Goal: Transaction & Acquisition: Obtain resource

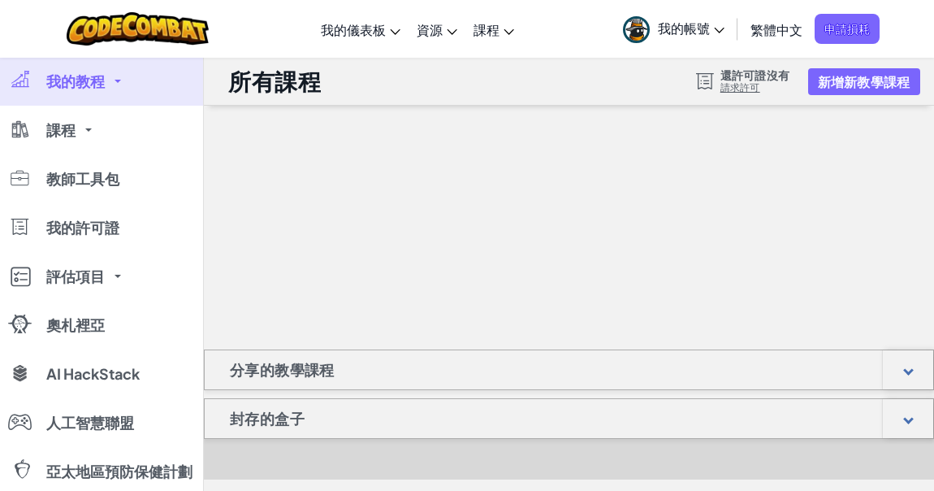
scroll to position [73, 0]
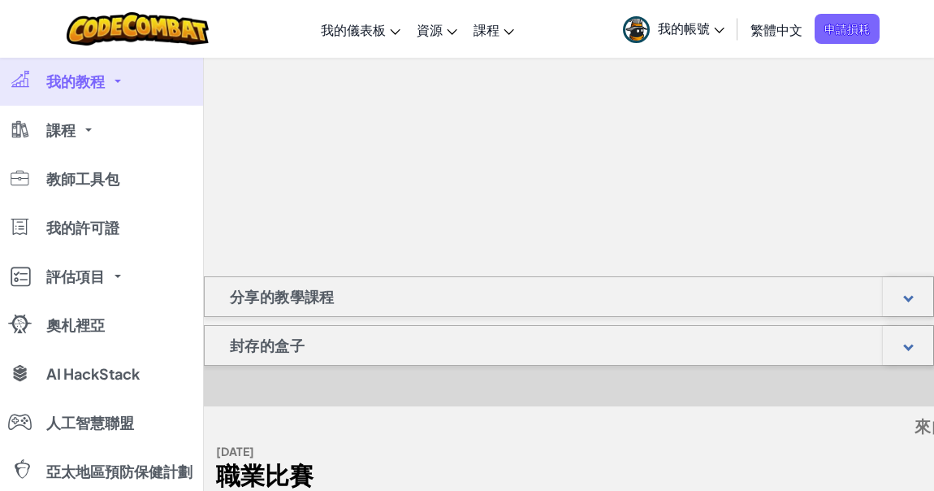
click at [134, 82] on link "我的教程" at bounding box center [101, 81] width 203 height 49
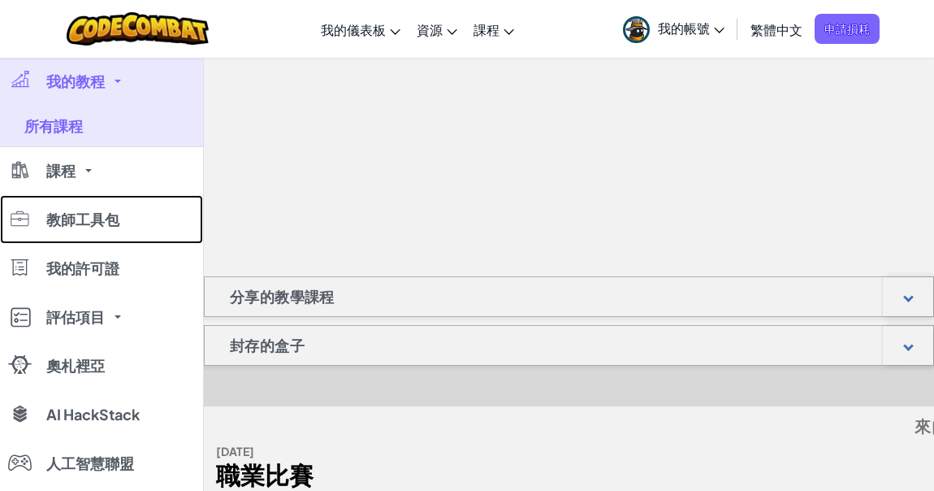
click at [120, 223] on link "教師工具包" at bounding box center [101, 219] width 203 height 49
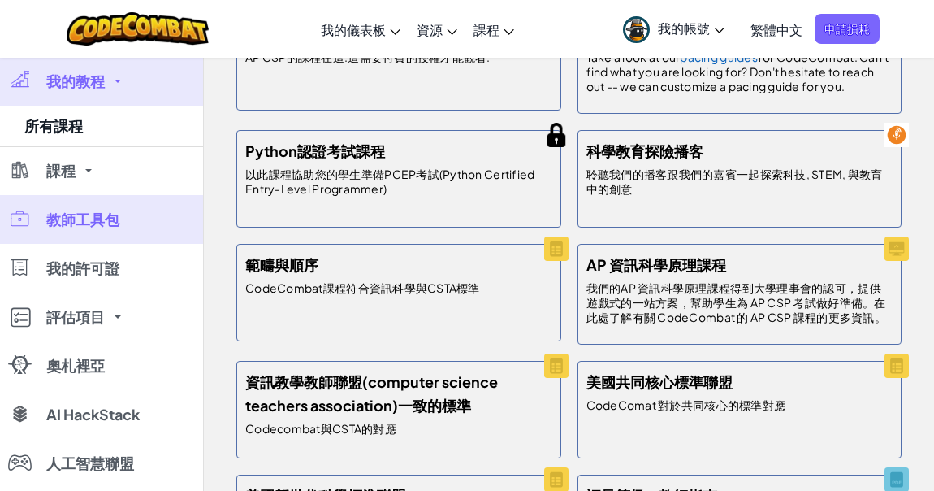
scroll to position [457, 0]
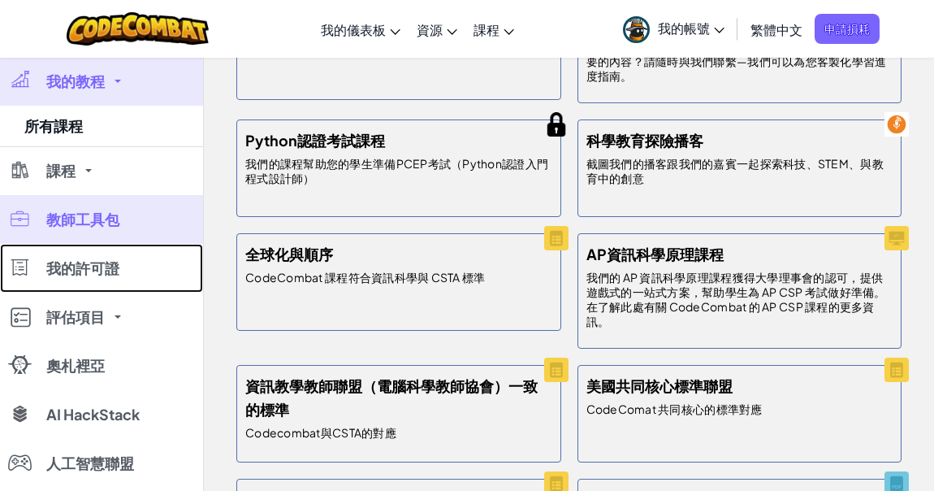
click at [80, 274] on font "我的許可證" at bounding box center [82, 267] width 73 height 19
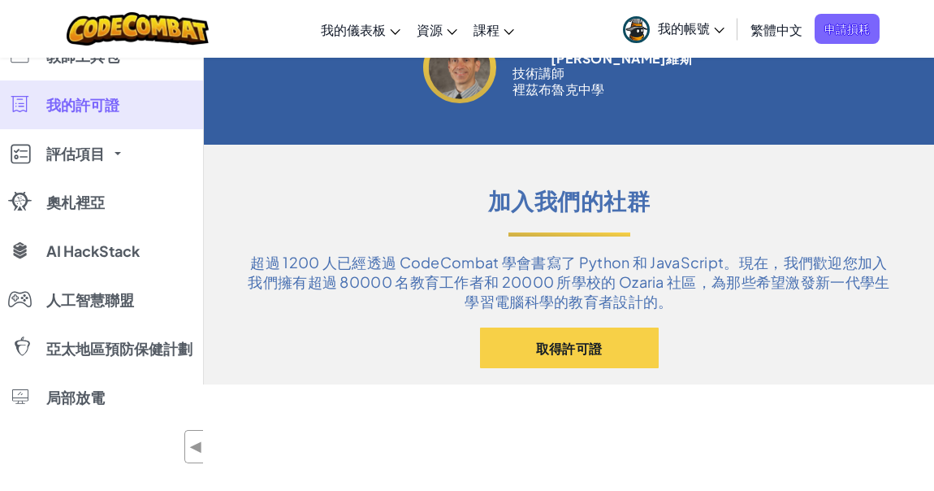
scroll to position [812, 0]
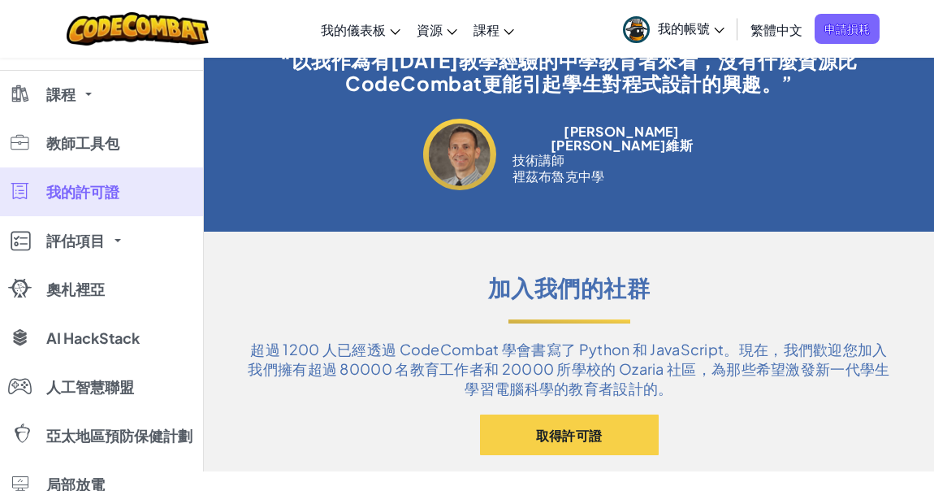
click at [104, 244] on font "評估項目" at bounding box center [75, 240] width 58 height 19
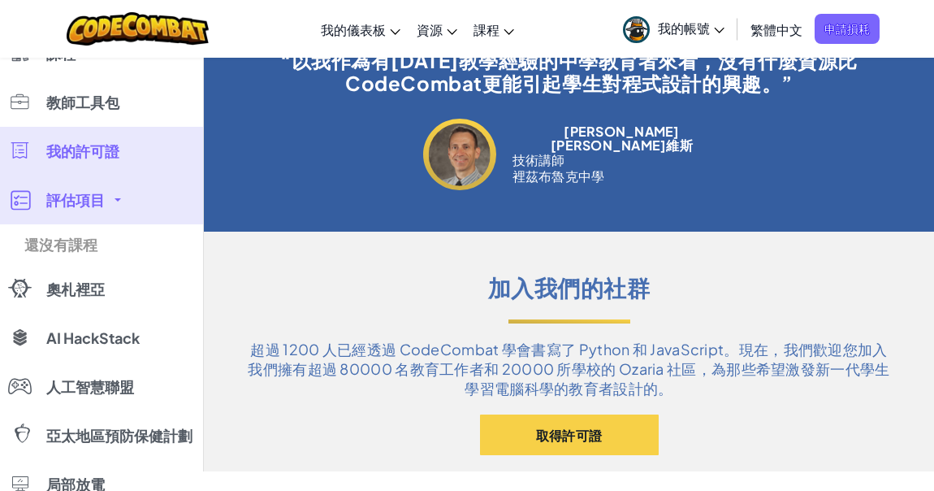
click at [115, 244] on link "還沒有課程" at bounding box center [101, 244] width 203 height 41
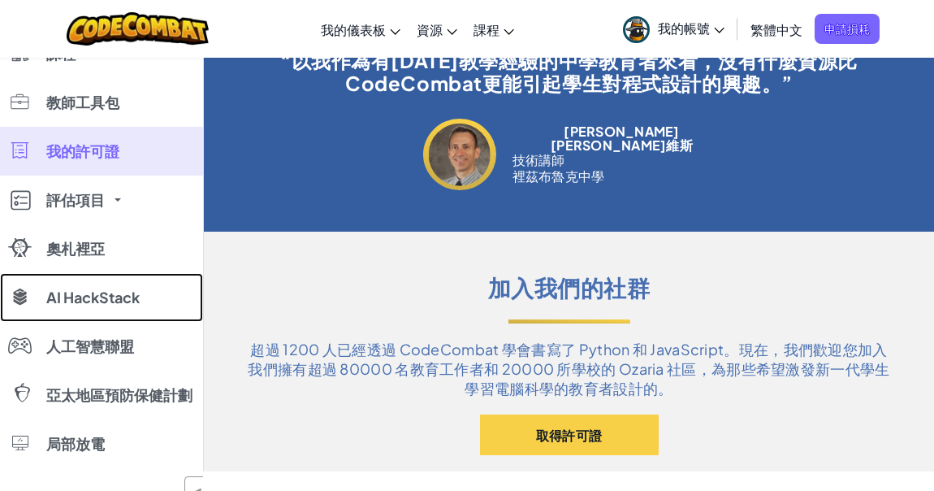
click at [118, 288] on font "AI HackStack" at bounding box center [92, 297] width 93 height 19
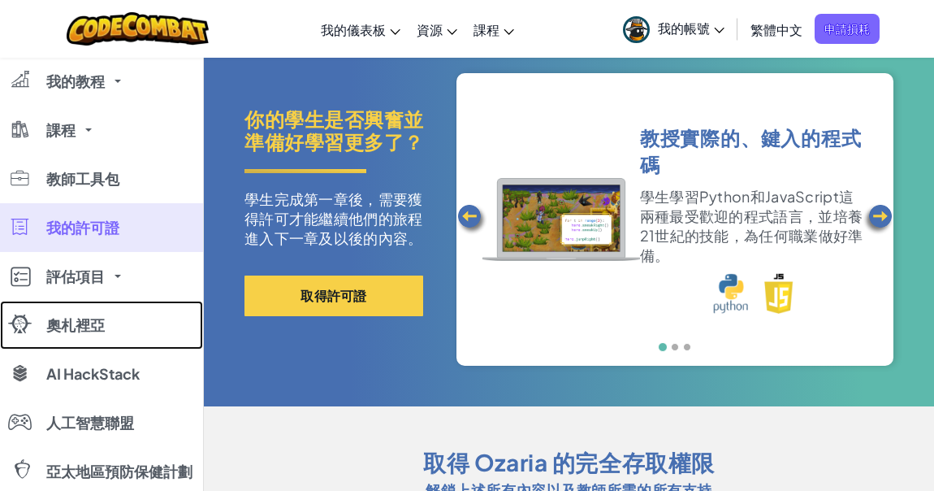
click at [93, 329] on font "奧札裡亞" at bounding box center [75, 324] width 58 height 19
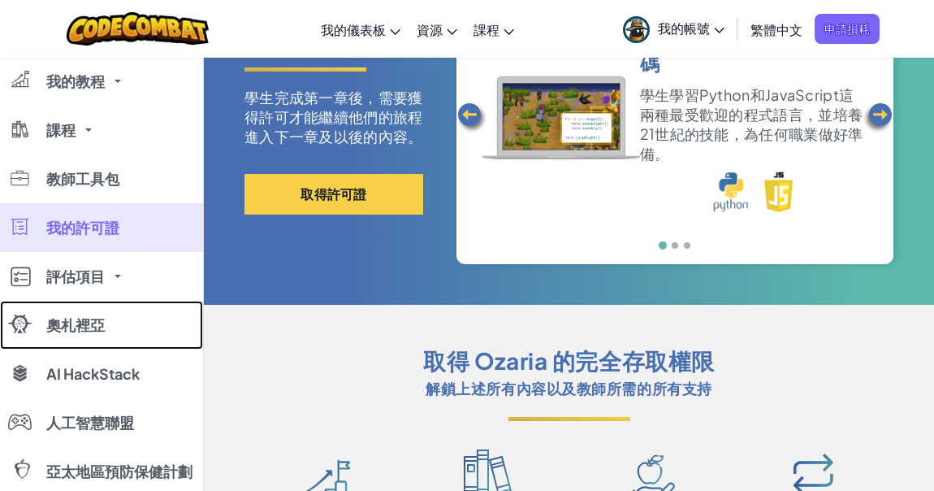
scroll to position [295, 0]
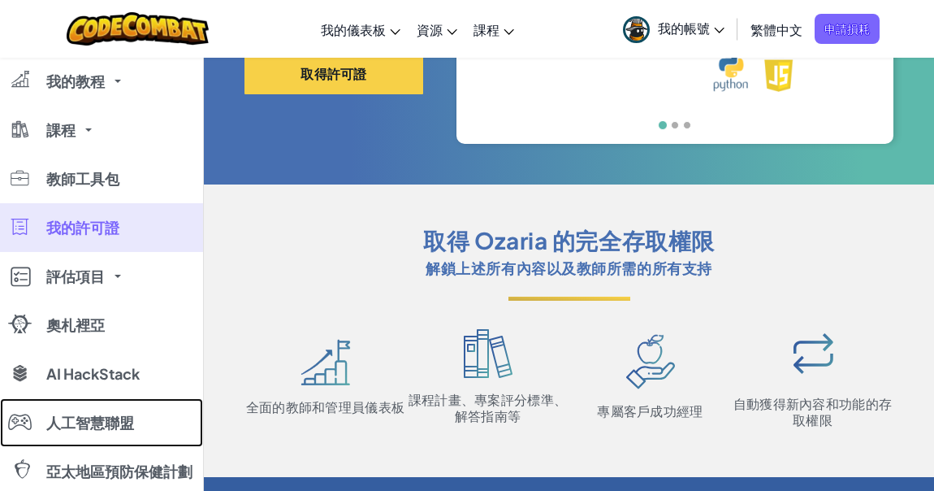
click at [118, 405] on link "人工智慧聯盟" at bounding box center [101, 422] width 203 height 49
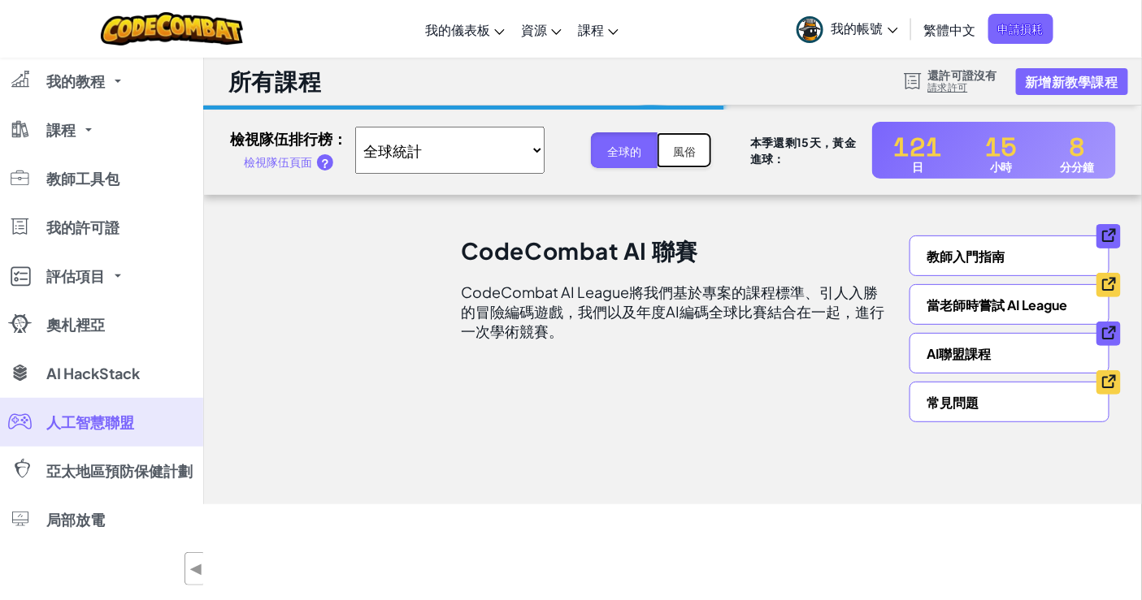
click at [656, 158] on button "風俗" at bounding box center [683, 149] width 55 height 35
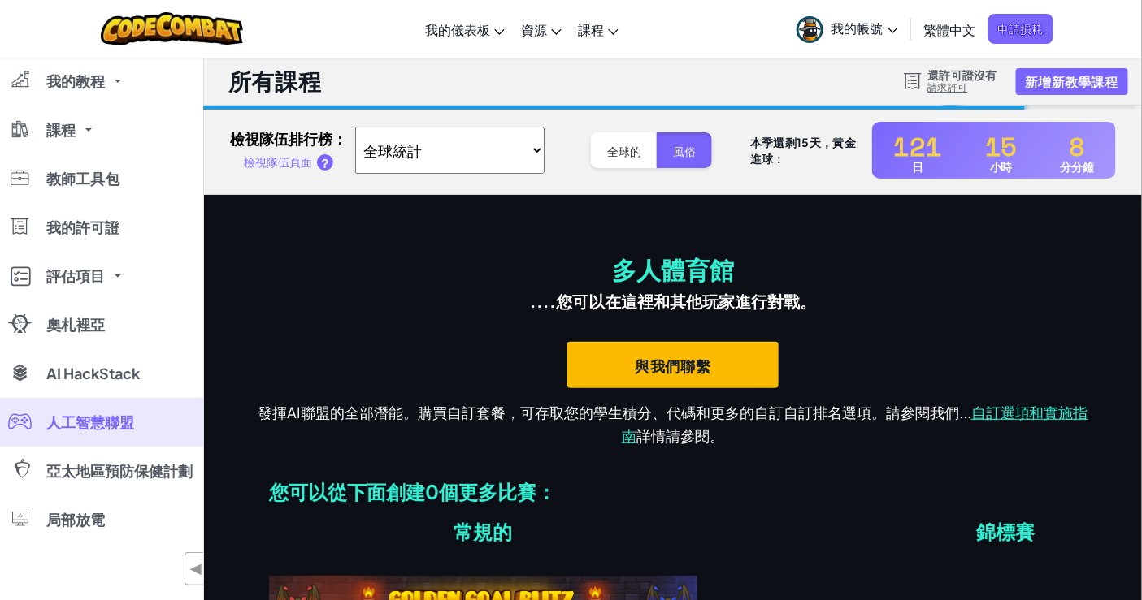
click at [436, 148] on select "全球統計 [GEOGRAPHIC_DATA] - [PERSON_NAME] [PERSON_NAME]" at bounding box center [449, 150] width 189 height 47
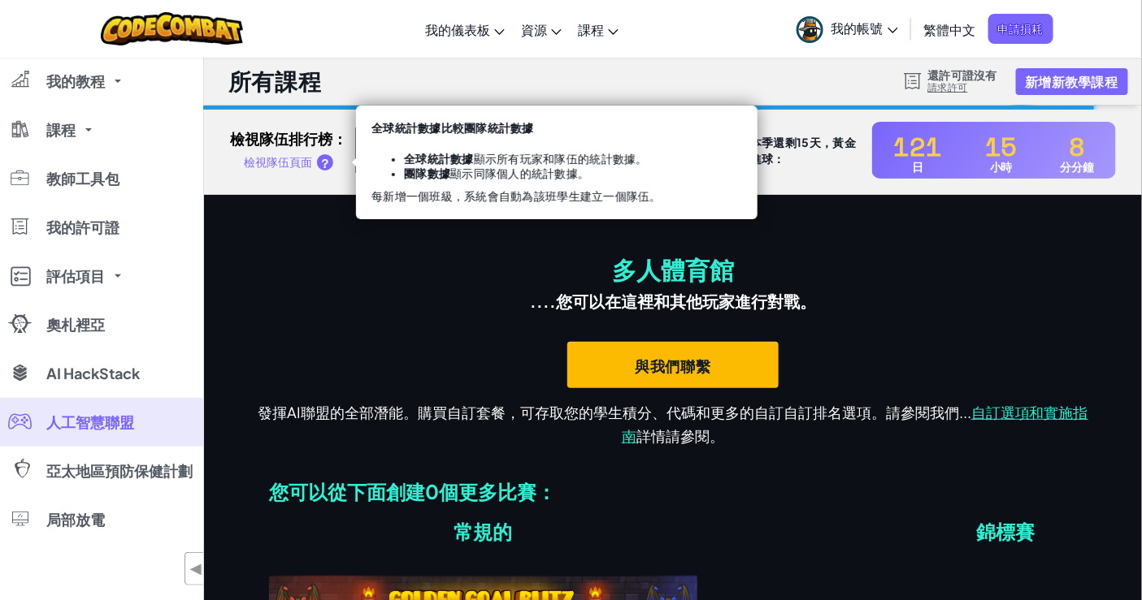
click at [331, 158] on font "？" at bounding box center [324, 162] width 12 height 15
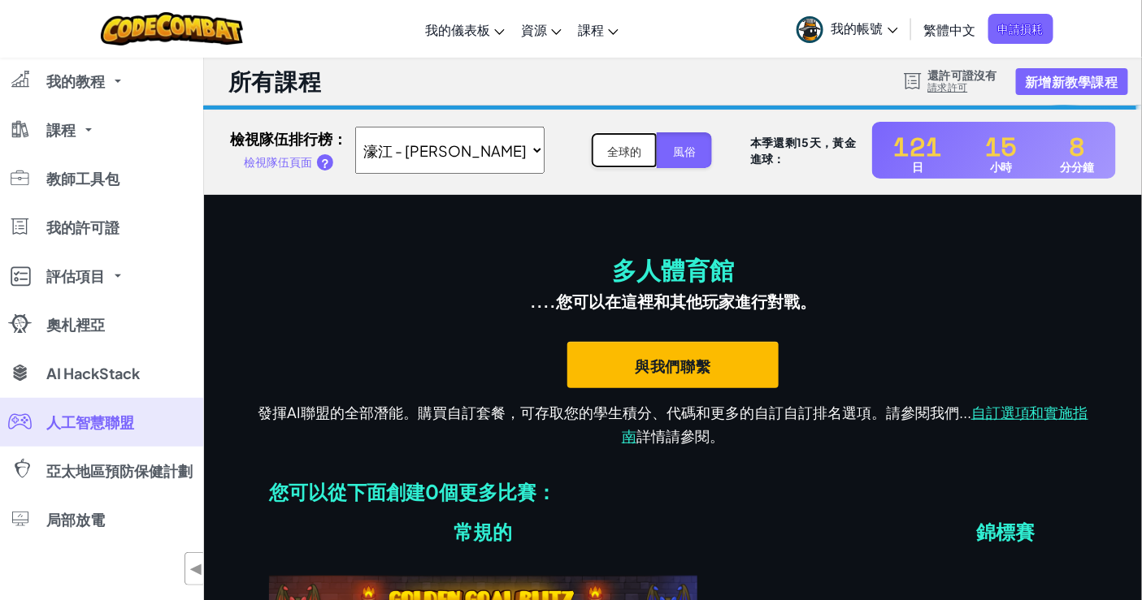
click at [607, 147] on font "全球的" at bounding box center [624, 152] width 34 height 15
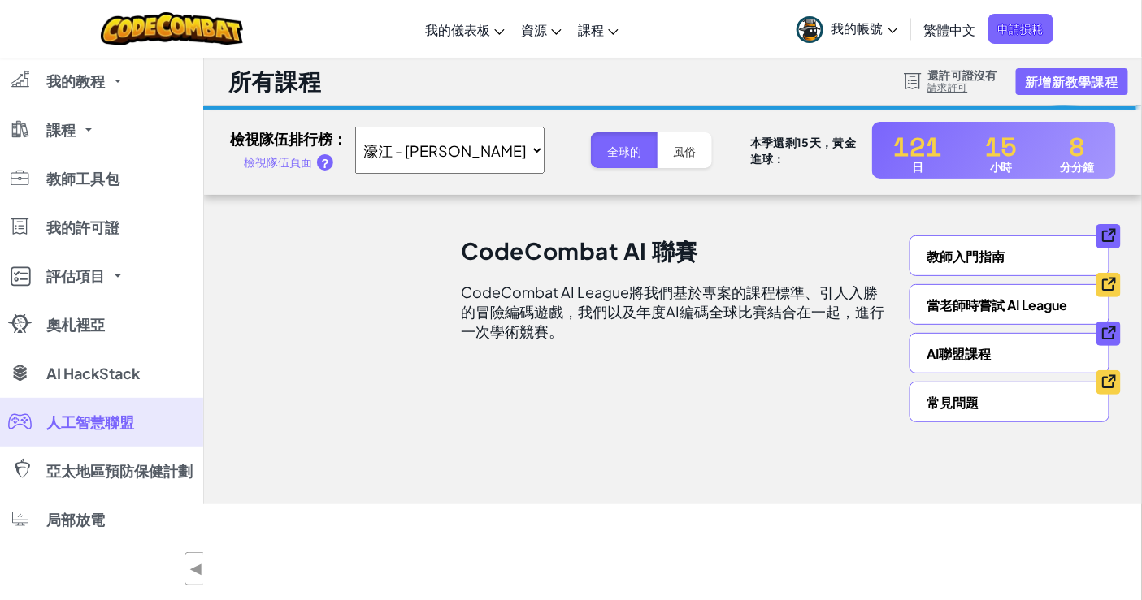
drag, startPoint x: 737, startPoint y: 143, endPoint x: 756, endPoint y: 166, distance: 30.0
click at [756, 166] on div "本季還剩15天，黃金進球：" at bounding box center [807, 150] width 114 height 32
click at [778, 160] on div "本季還剩15天，黃金進球：" at bounding box center [807, 150] width 114 height 32
click at [825, 141] on font "121" at bounding box center [917, 146] width 49 height 39
click at [825, 146] on font "15" at bounding box center [1001, 146] width 32 height 39
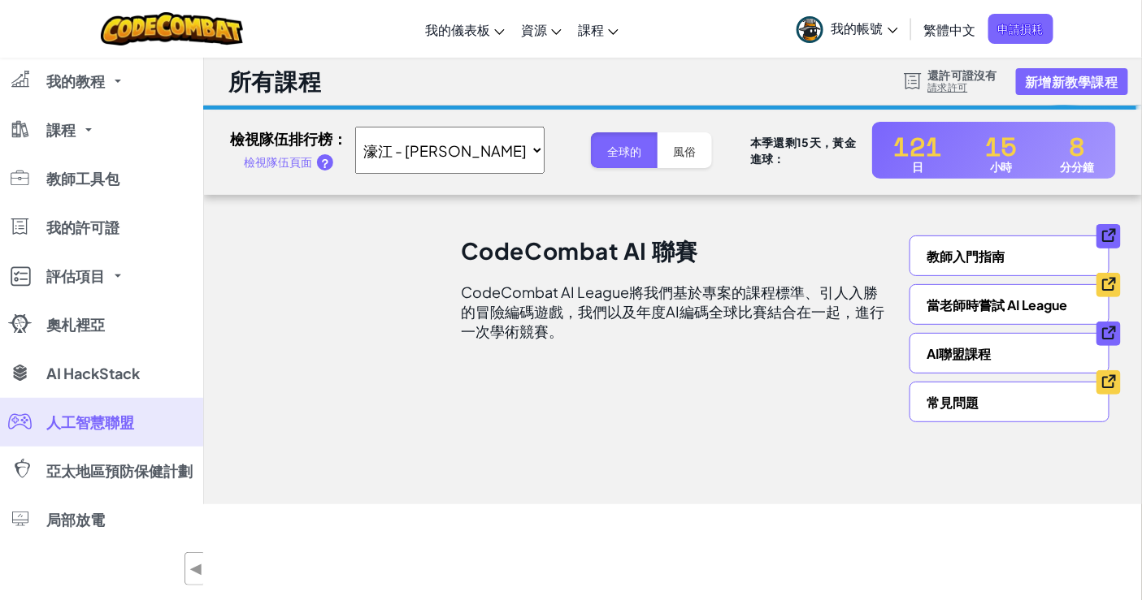
click at [825, 142] on div "121 日 15 小時 8 分分鐘" at bounding box center [994, 150] width 244 height 57
click at [825, 145] on div "8" at bounding box center [1077, 143] width 34 height 32
click at [825, 36] on link "我的帳號" at bounding box center [847, 28] width 118 height 51
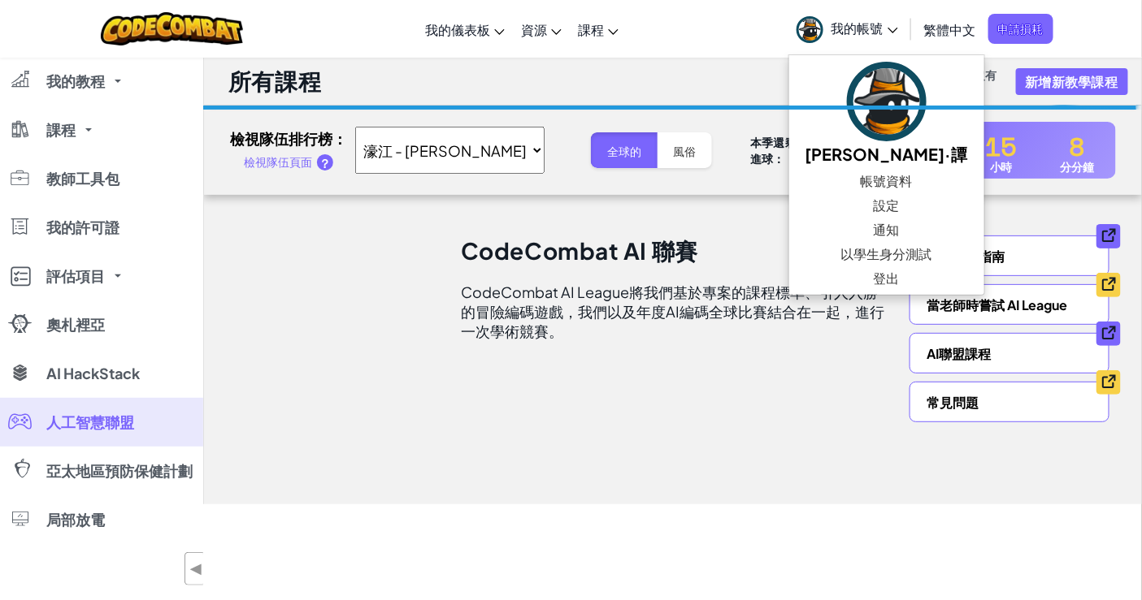
click at [655, 314] on font "CodeCombat AI League將我們基於專案的課程標準、引人入勝的冒險編碼遊戲，我們以及年度AI編碼全球比賽結合在一起，進行一次學術競賽。" at bounding box center [672, 312] width 423 height 58
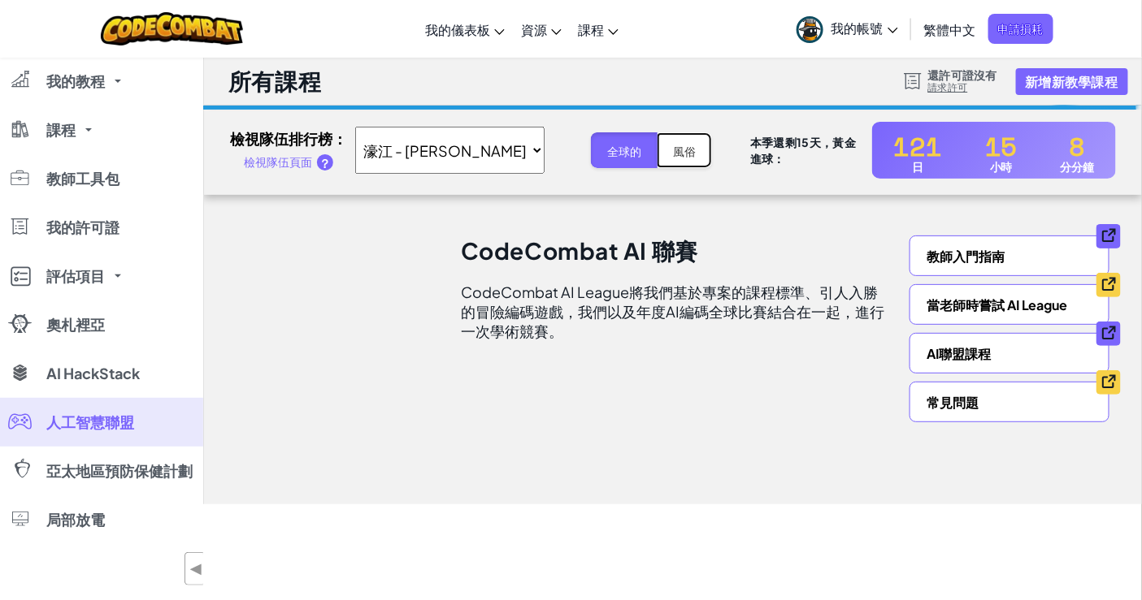
click at [673, 155] on font "風俗" at bounding box center [684, 152] width 23 height 15
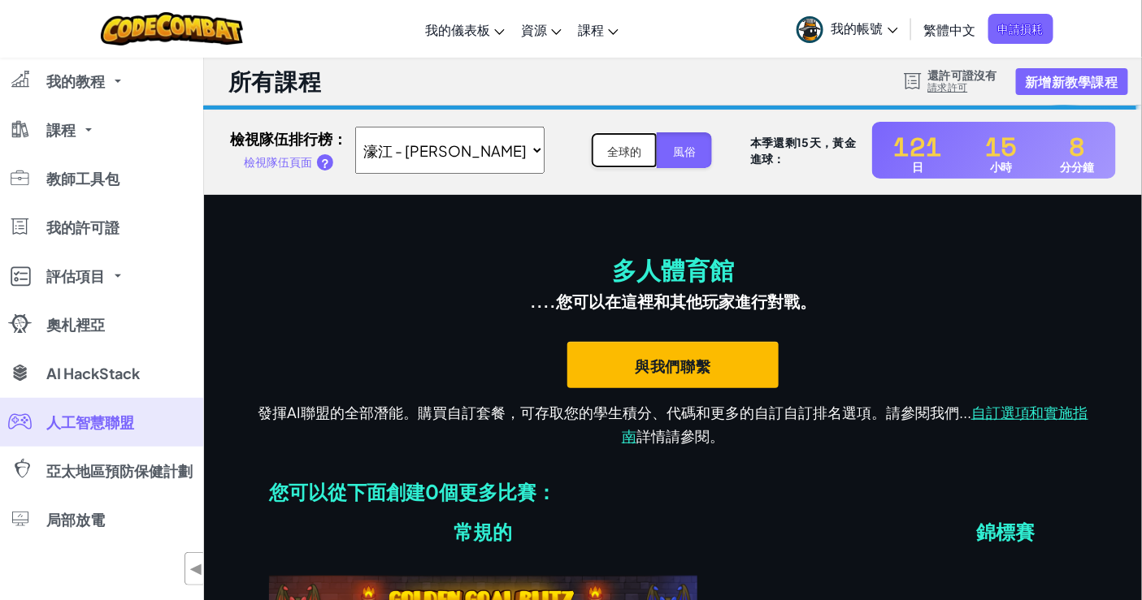
click at [591, 161] on button "全球的" at bounding box center [624, 149] width 67 height 35
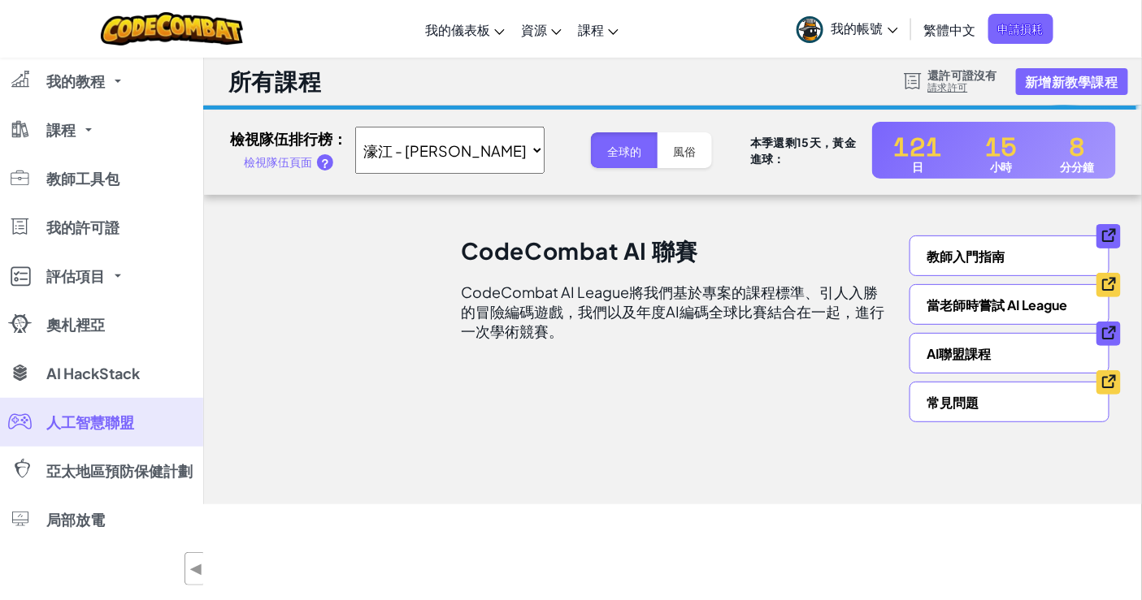
click at [463, 150] on select "全球統計 [GEOGRAPHIC_DATA] - [PERSON_NAME] [PERSON_NAME]" at bounding box center [449, 150] width 189 height 47
select select "global"
click at [473, 143] on select "全球統計 [GEOGRAPHIC_DATA] - [PERSON_NAME] [PERSON_NAME]" at bounding box center [449, 150] width 189 height 47
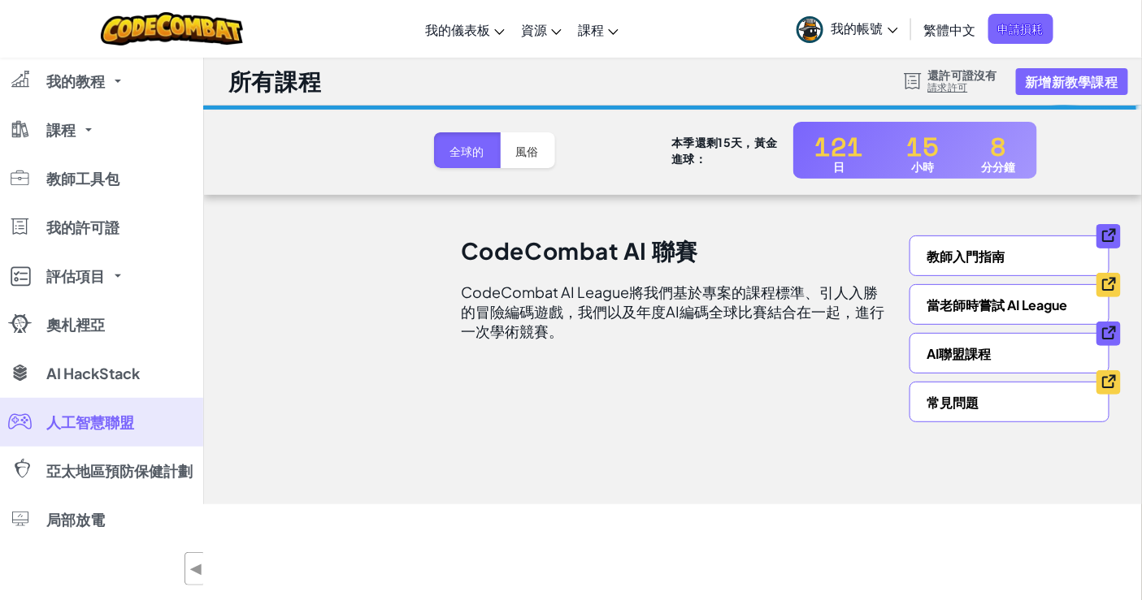
select select "685a0a34f236e3f587b7961a"
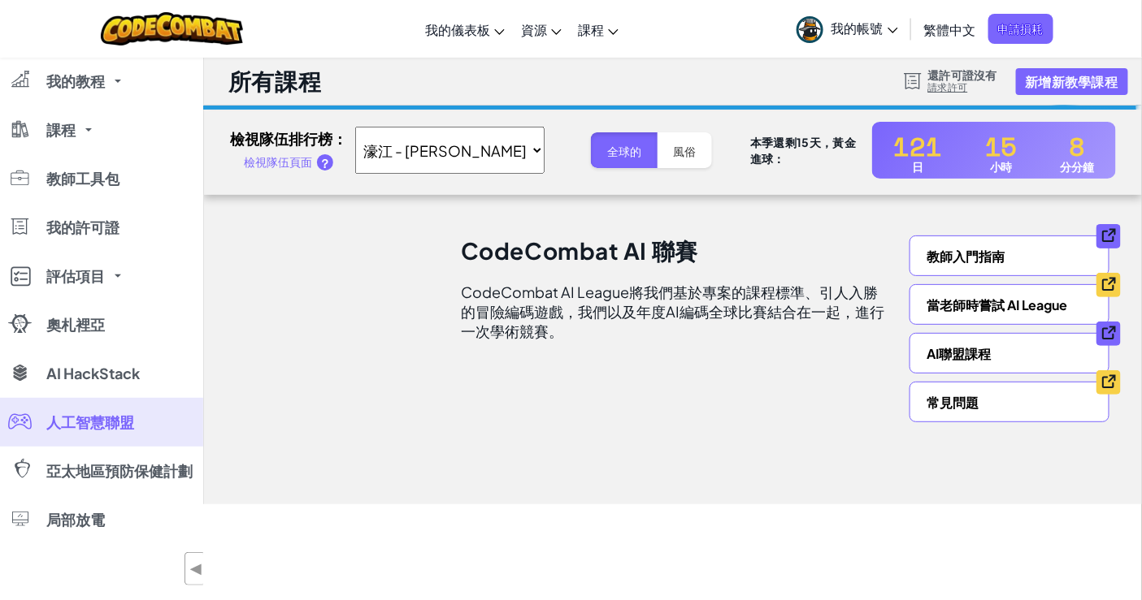
click at [791, 148] on font "本季還剩15天，黃金進球：" at bounding box center [803, 150] width 106 height 31
click at [673, 154] on font "風俗" at bounding box center [684, 152] width 23 height 15
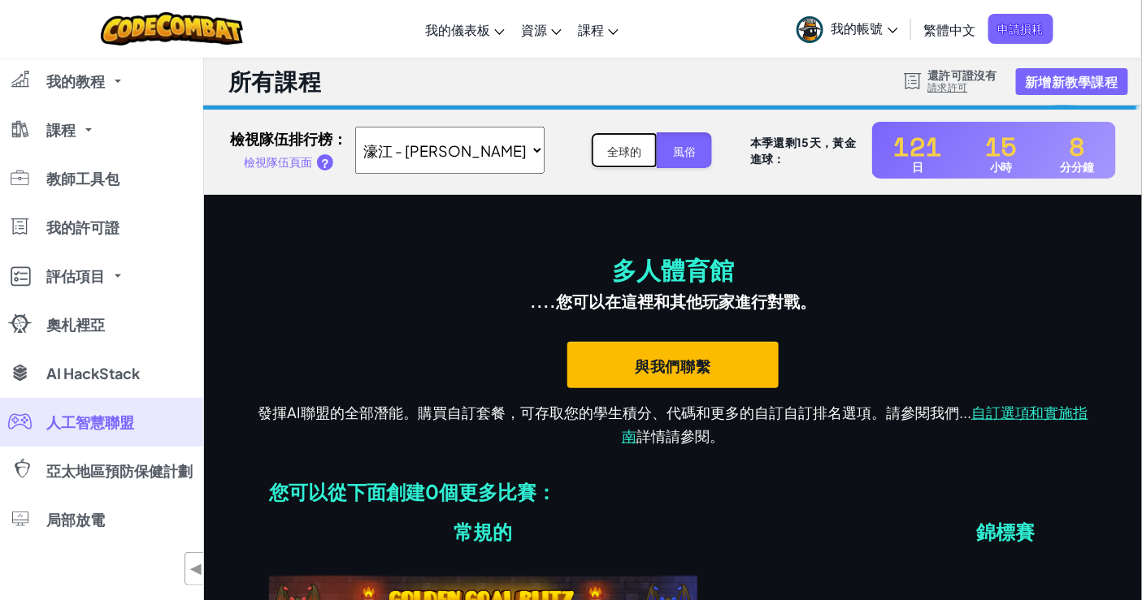
click at [607, 154] on button "全球的" at bounding box center [624, 149] width 67 height 35
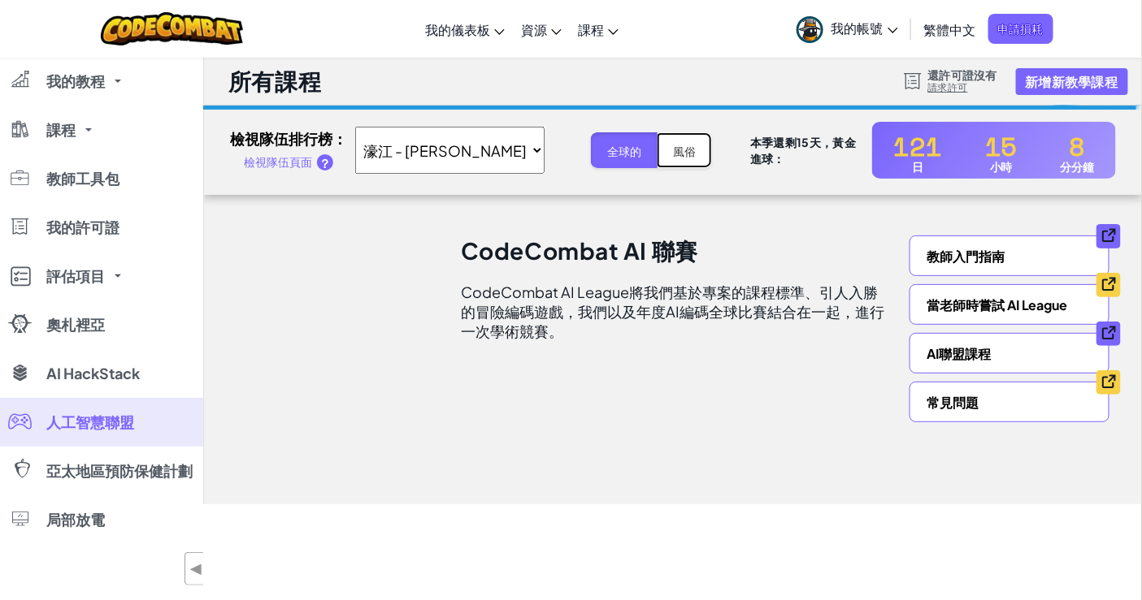
click at [673, 150] on font "風俗" at bounding box center [684, 152] width 23 height 15
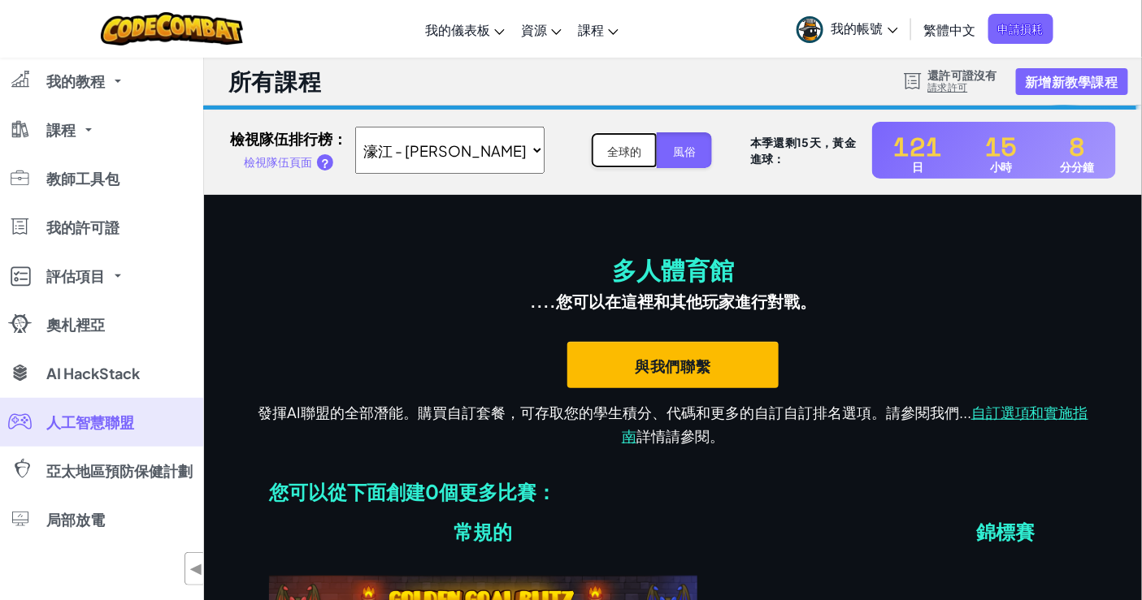
click at [607, 150] on font "全球的" at bounding box center [624, 152] width 34 height 15
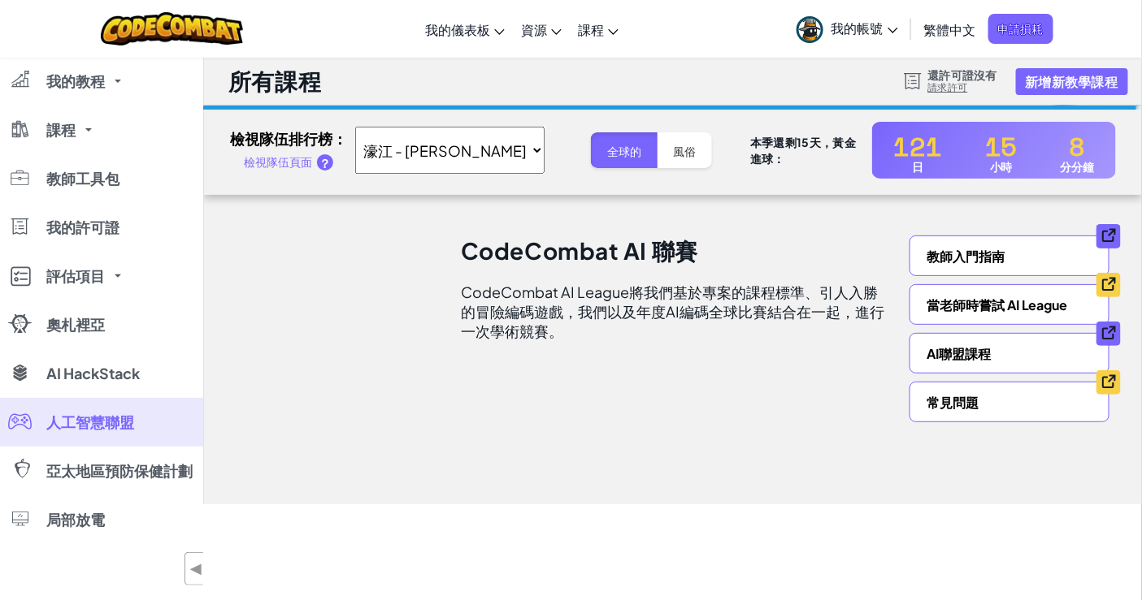
click at [785, 142] on font "本季還剩15天，黃金進球：" at bounding box center [803, 150] width 106 height 31
click at [825, 91] on font "請求許可" at bounding box center [948, 87] width 40 height 12
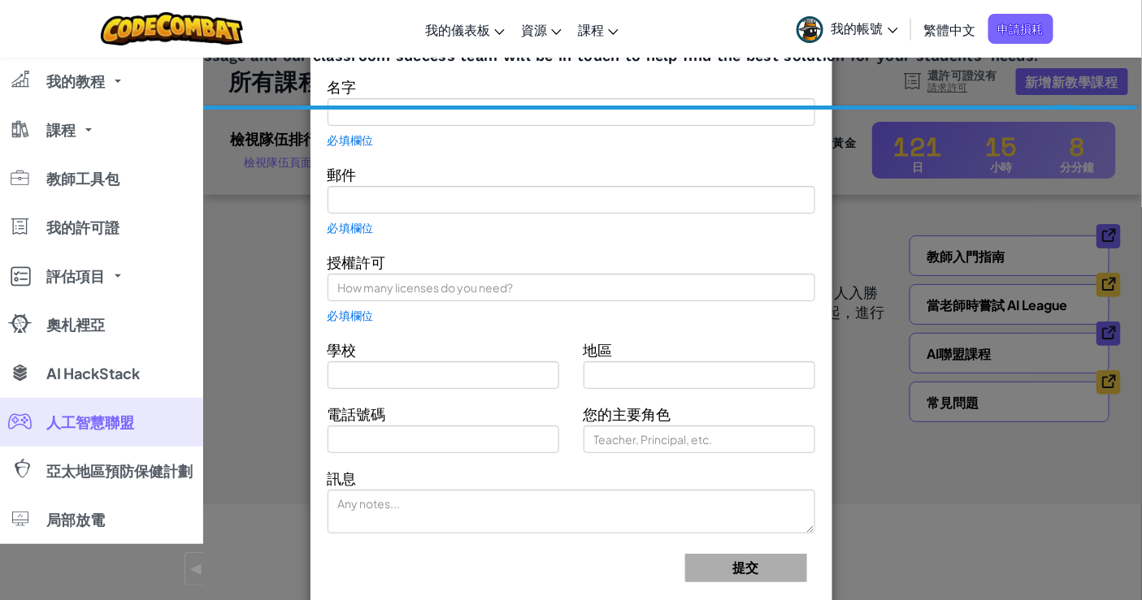
type input "E S"
type input "[EMAIL_ADDRESS][DOMAIN_NAME]"
type input "houkong"
type input "macao"
type input "Teacher"
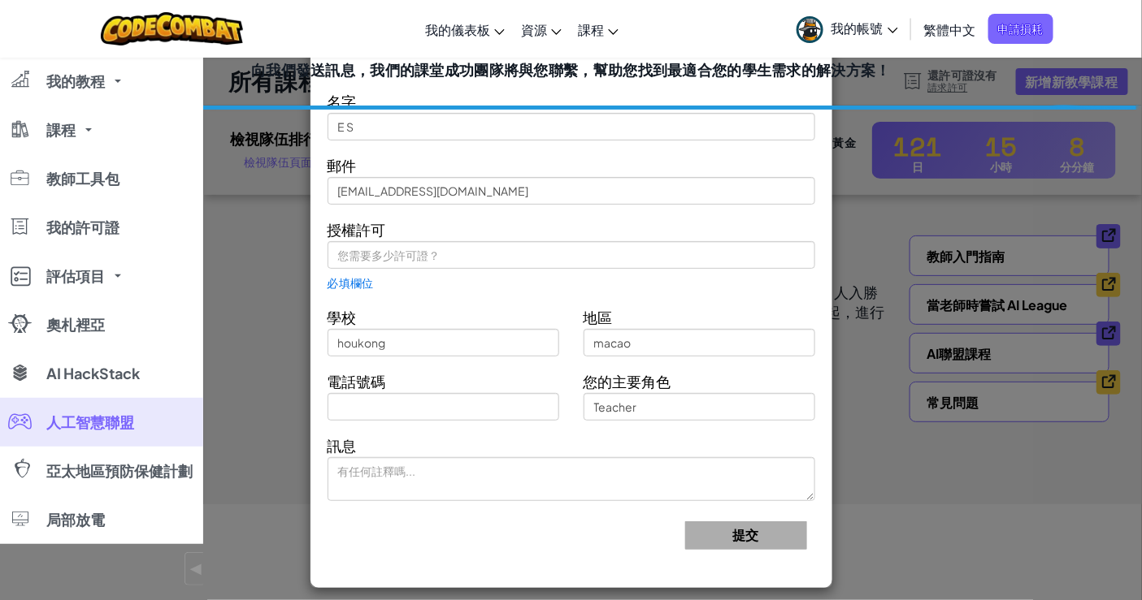
click at [825, 146] on div "聯絡我們的課堂團隊 向我們發送訊息，我們的課堂成功團隊將與您聯繫，幫助您找到最適合您的學生需求的解決方案！ 名字 E S 郵件 [EMAIL_ADDRESS]…" at bounding box center [571, 300] width 1142 height 600
